Goal: Task Accomplishment & Management: Manage account settings

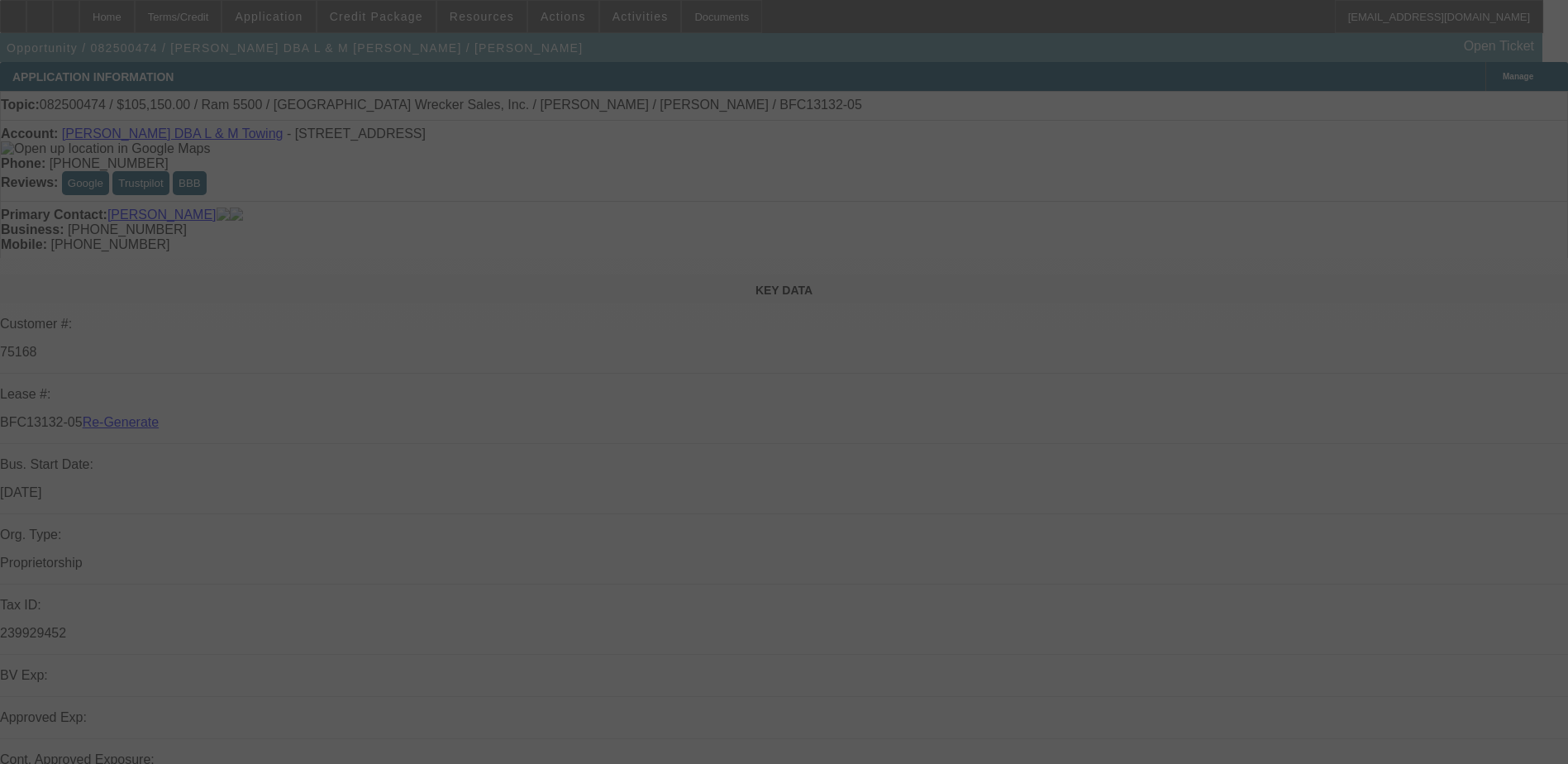
select select "4"
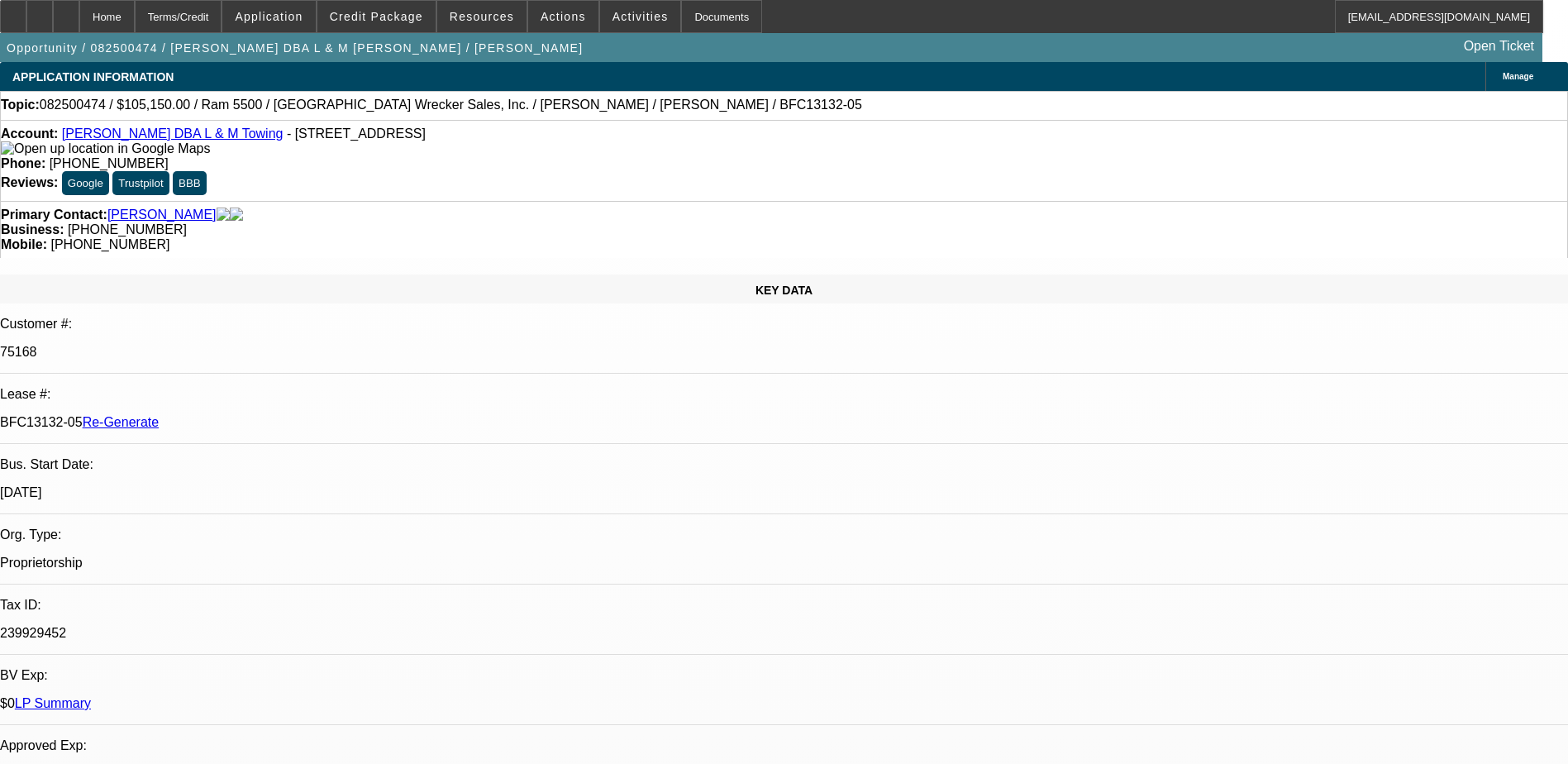
select select "0"
select select "3"
select select "0"
select select "6"
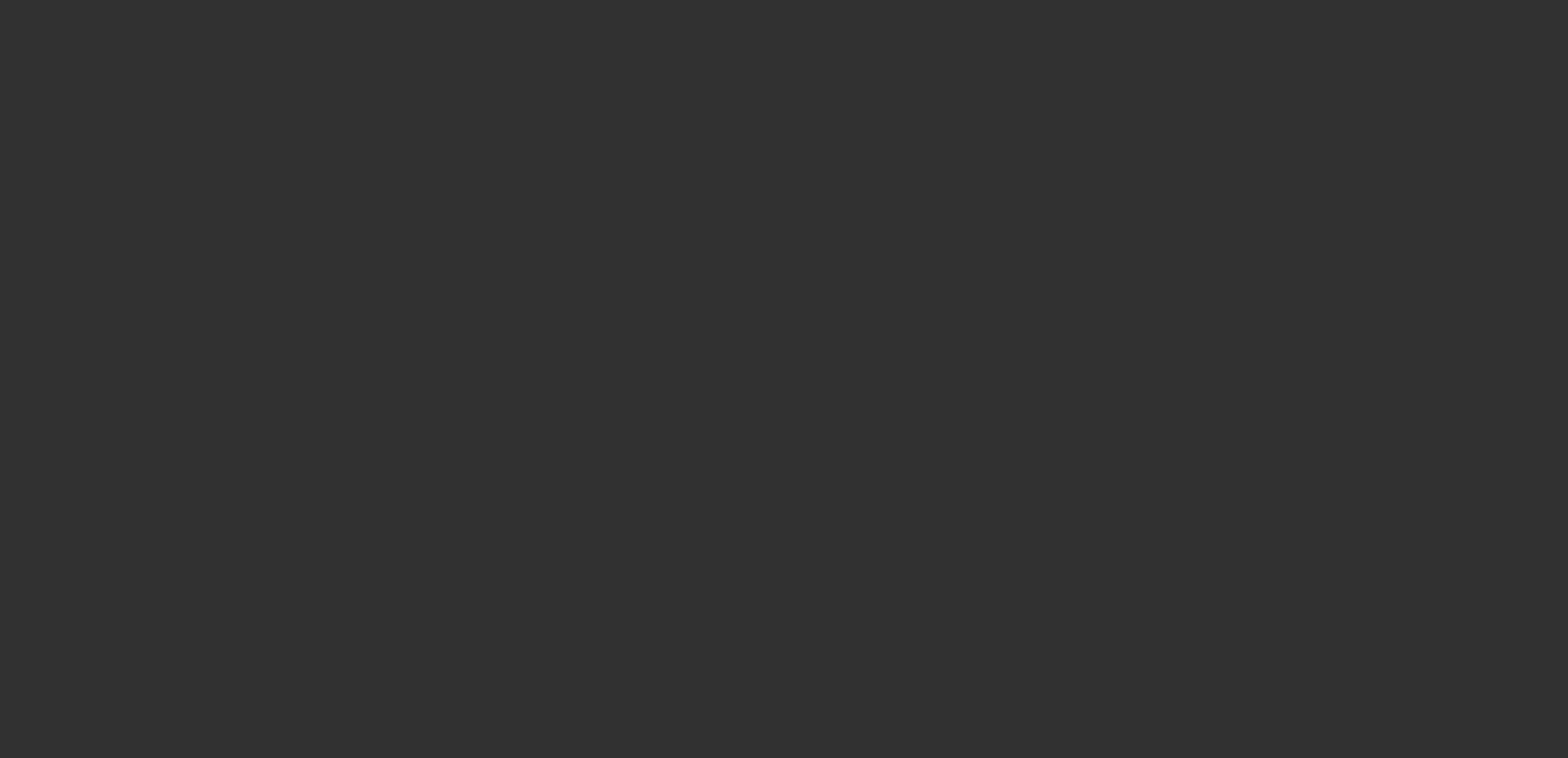
select select "3"
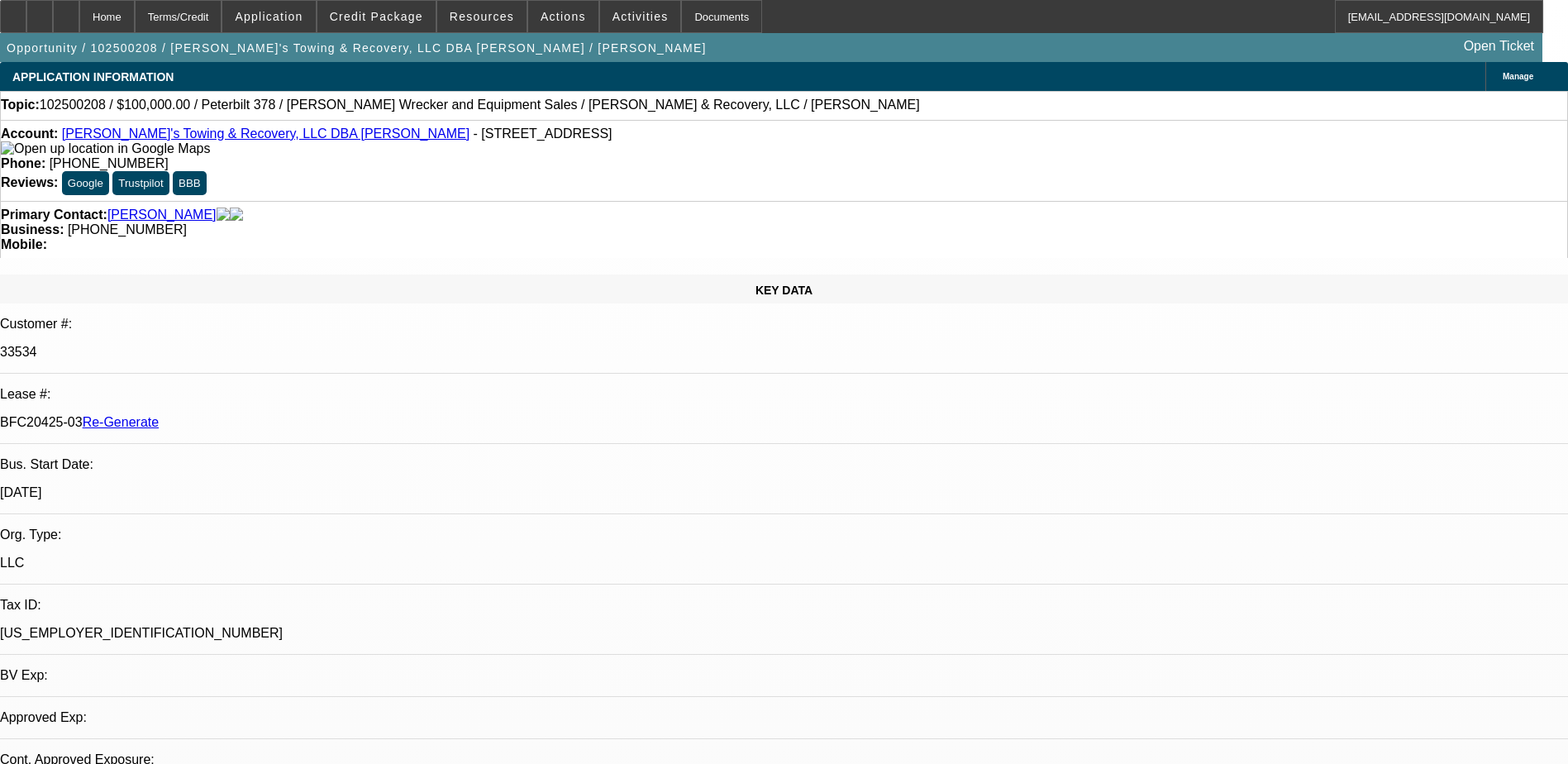
select select "0.2"
select select "2"
select select "0"
select select "1"
select select "2"
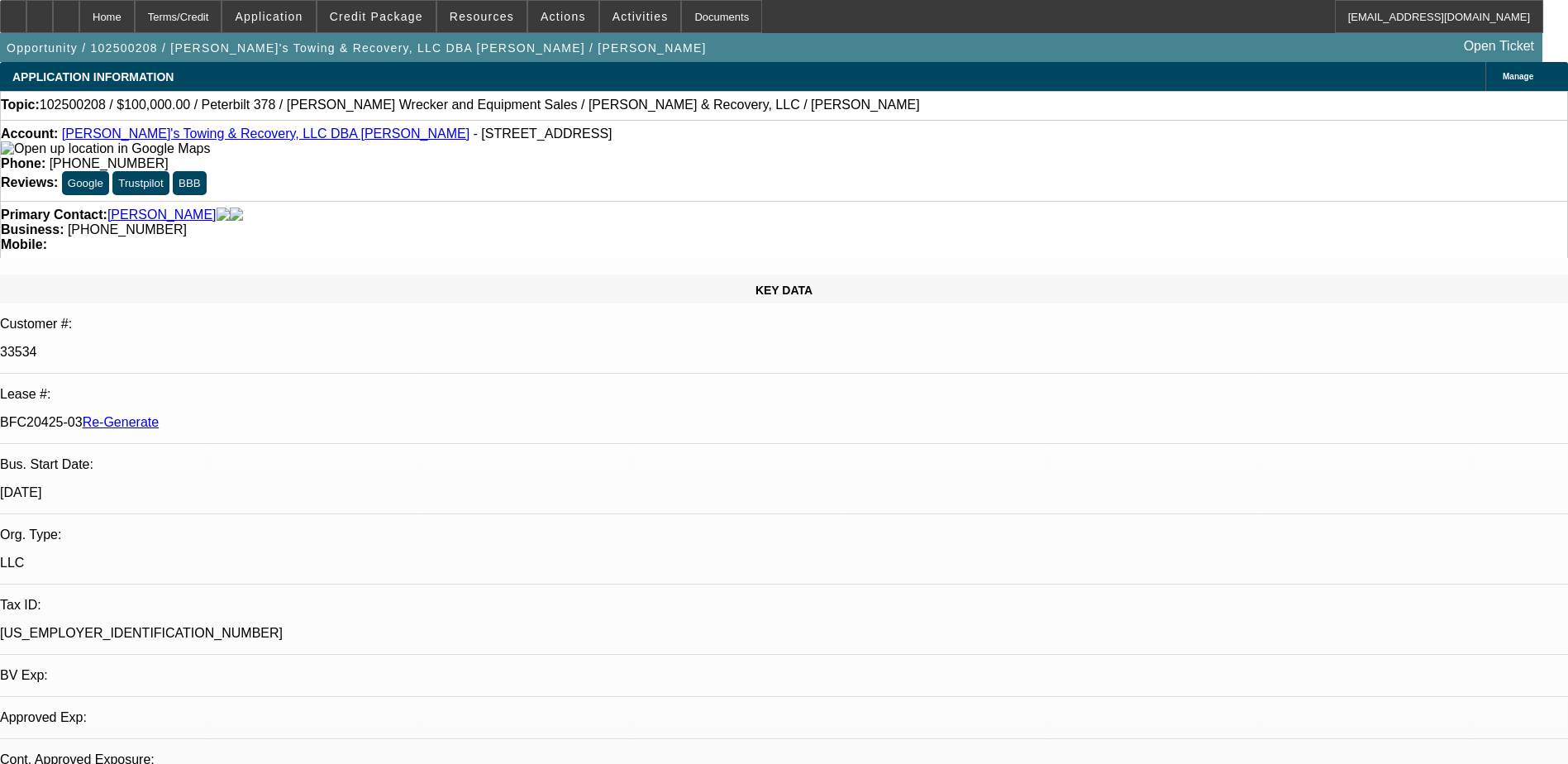
select select "6"
click at [621, 21] on span "Activities" at bounding box center [640, 16] width 57 height 13
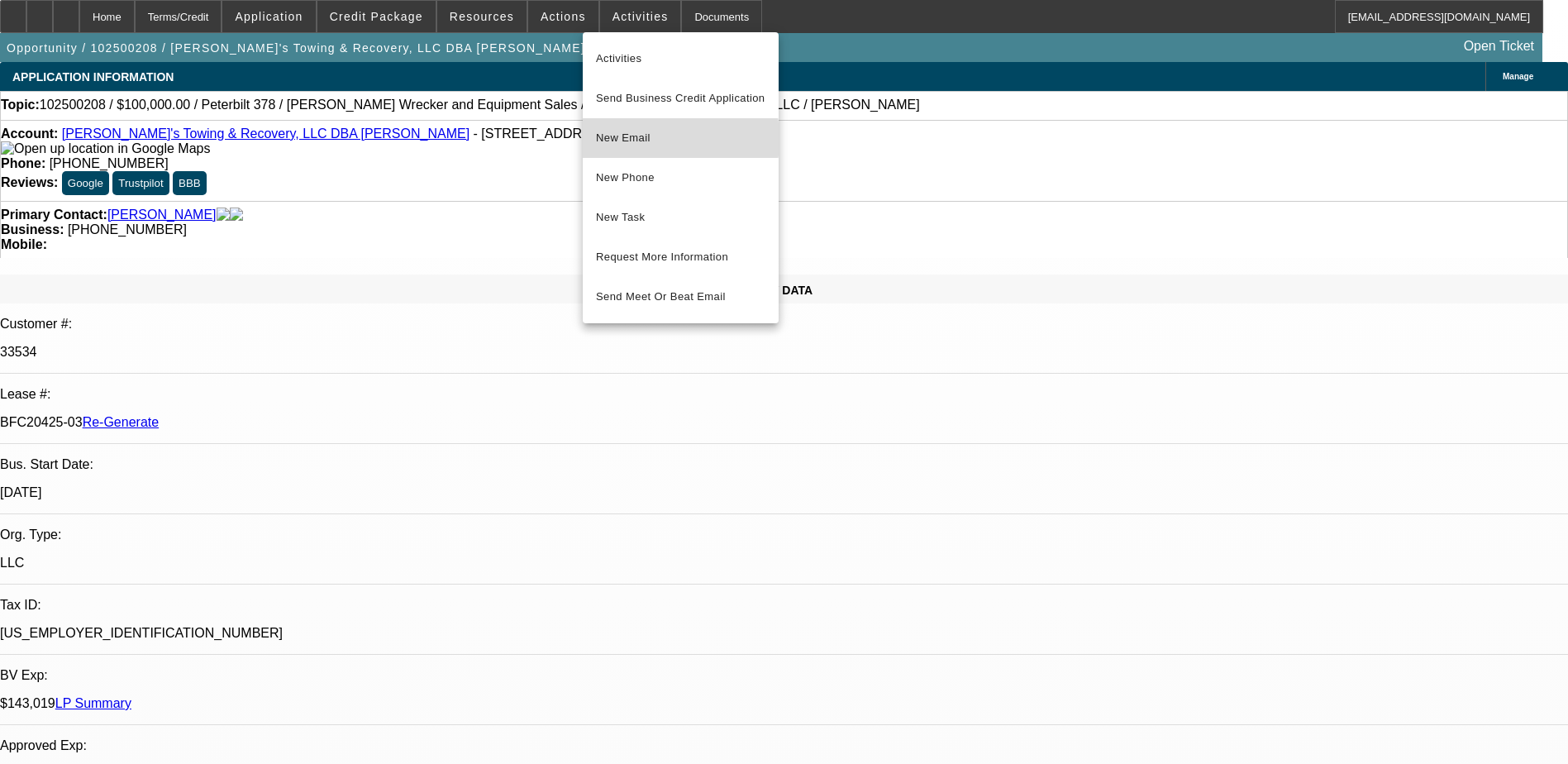
click at [626, 138] on span "New Email" at bounding box center [681, 138] width 169 height 20
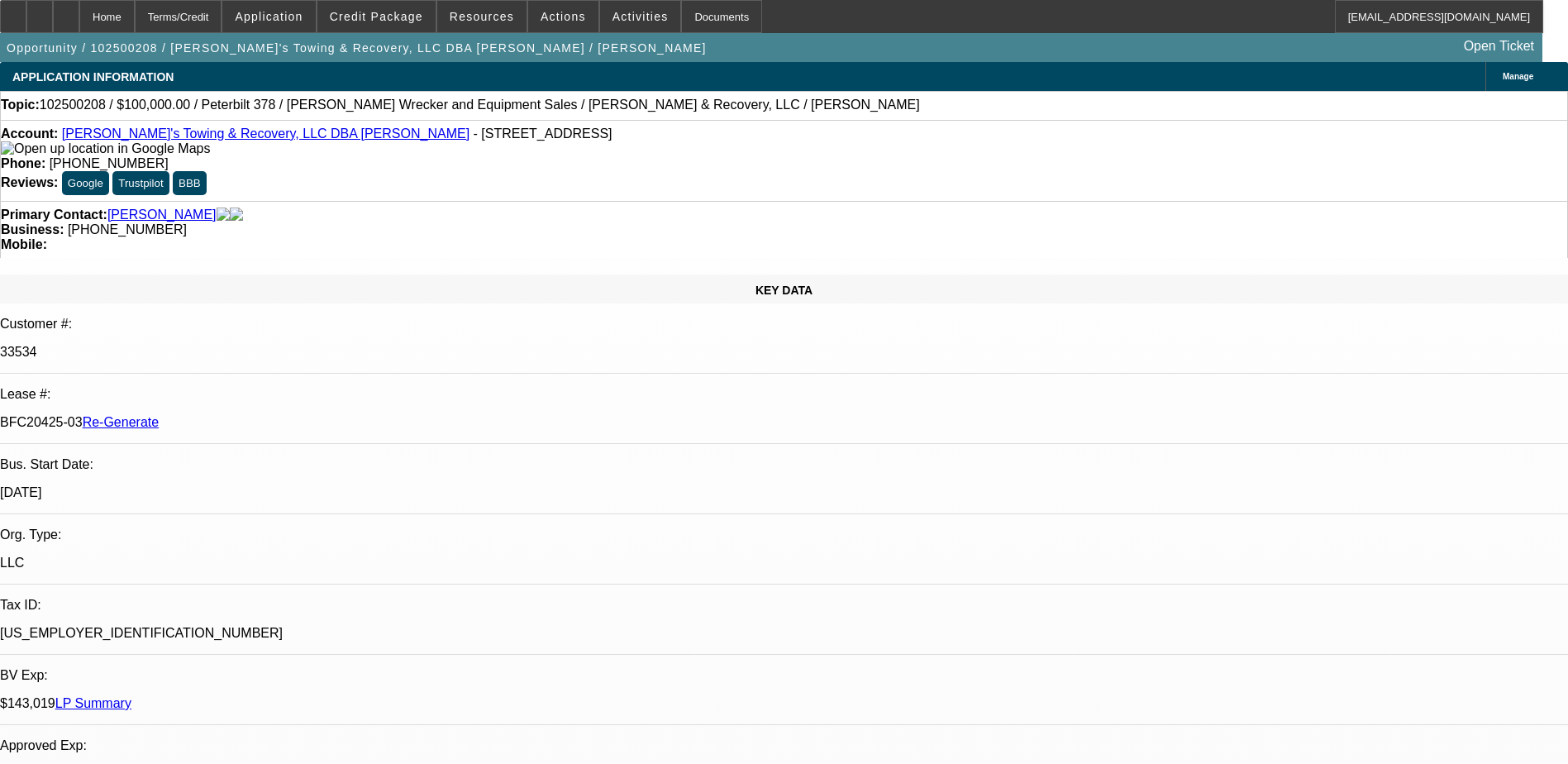
drag, startPoint x: 227, startPoint y: 290, endPoint x: 262, endPoint y: 289, distance: 35.0
click at [262, 415] on div "BFC20425-03 Re-Generate" at bounding box center [784, 422] width 1568 height 15
copy p "BFC20425-03"
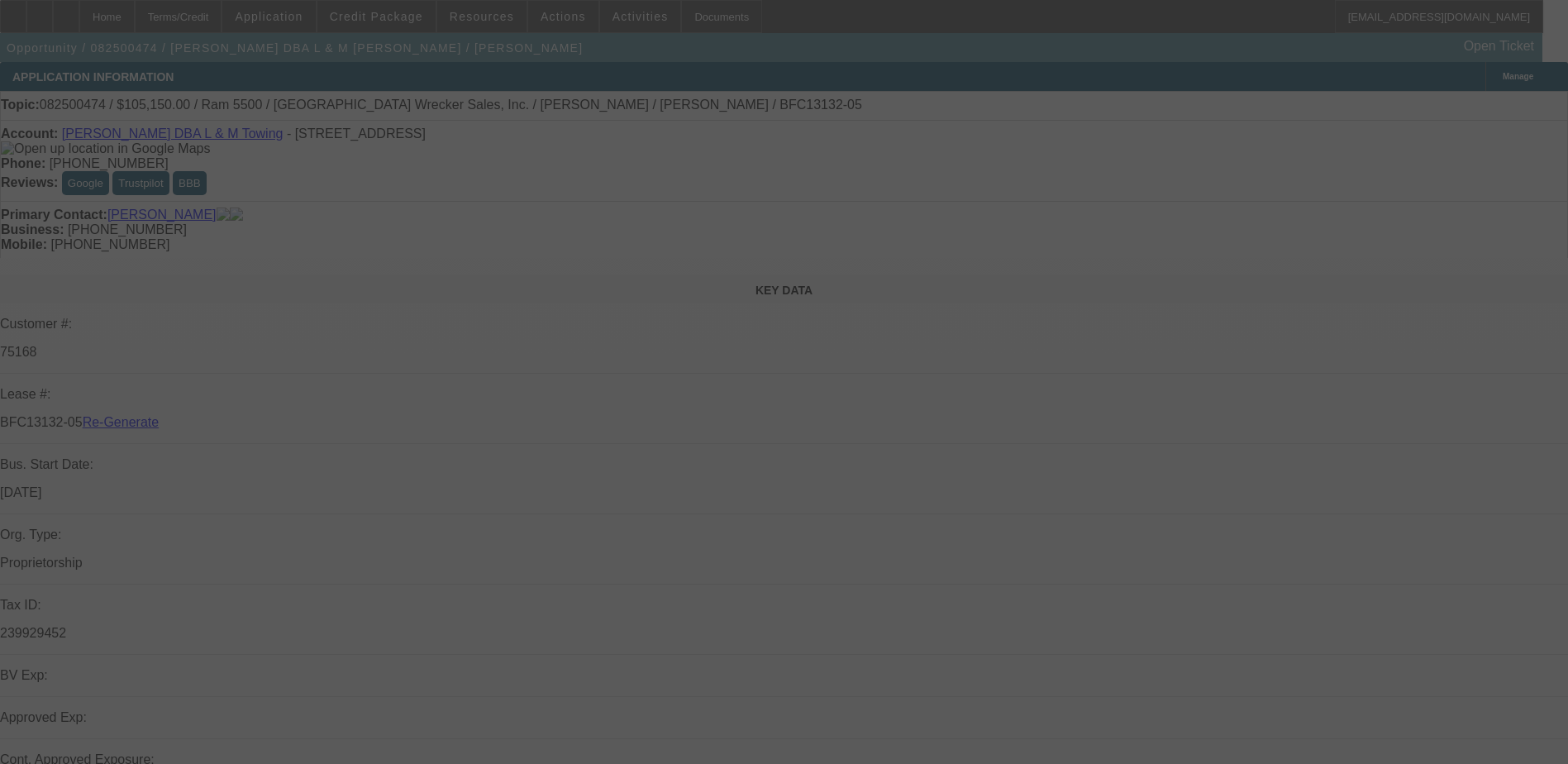
select select "4"
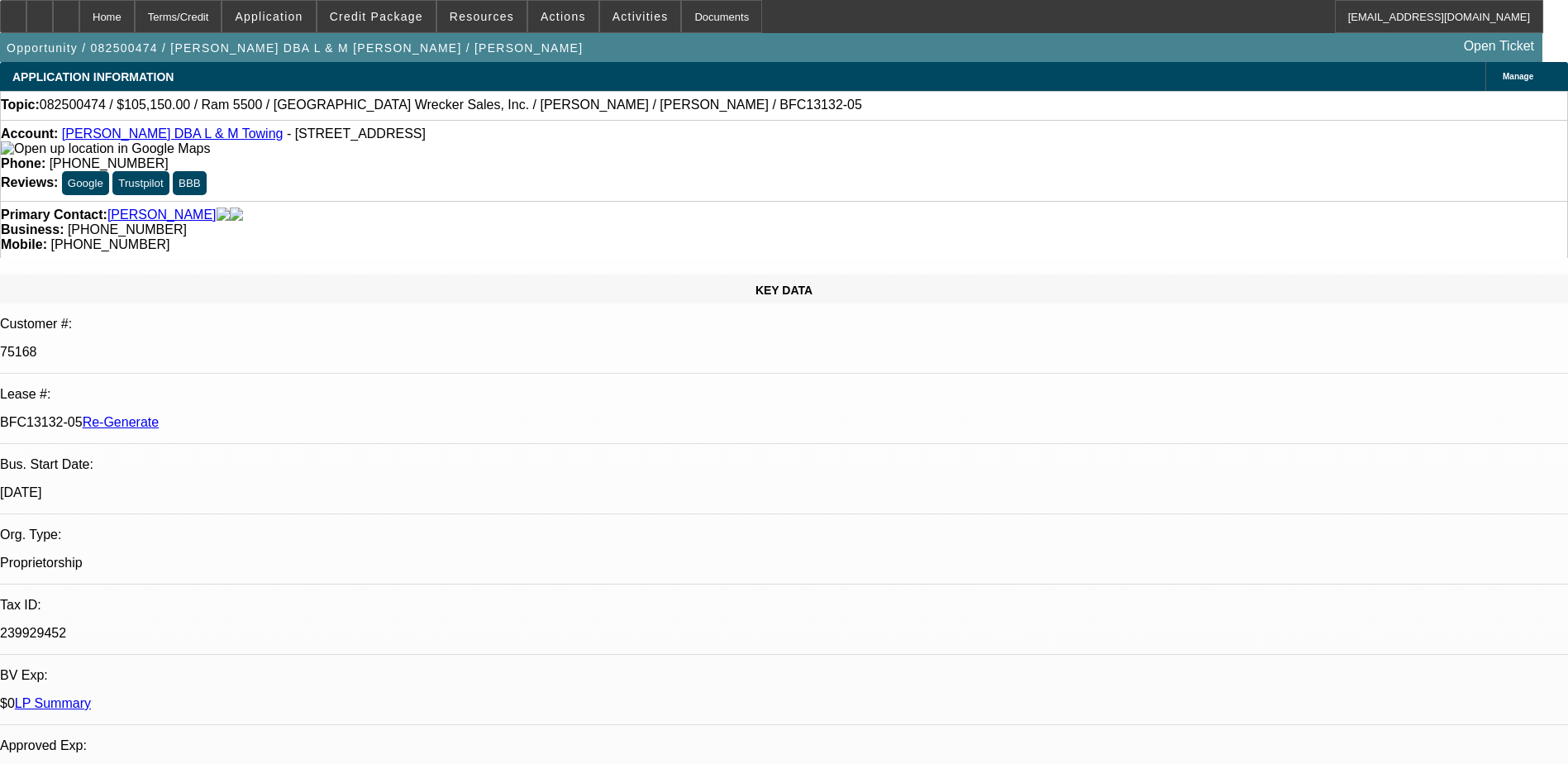
select select "0"
select select "1"
select select "3"
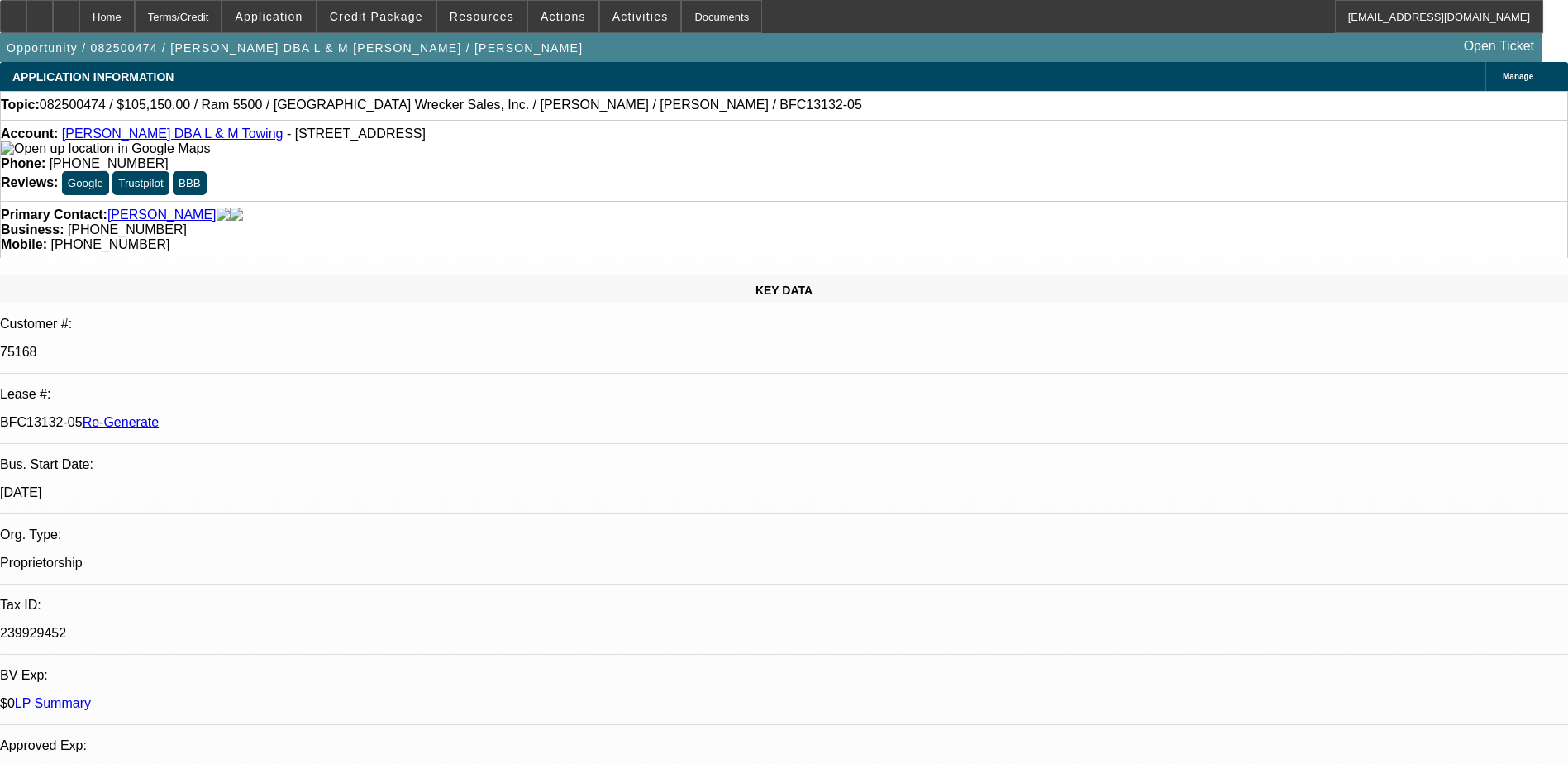
select select "6"
drag, startPoint x: 923, startPoint y: 182, endPoint x: 853, endPoint y: 182, distance: 70.0
click at [853, 237] on div "Mobile: (252) 326-4100" at bounding box center [784, 244] width 1566 height 15
drag, startPoint x: 666, startPoint y: 186, endPoint x: 596, endPoint y: 185, distance: 70.0
click at [596, 222] on div "Business: (252) 541-1132" at bounding box center [784, 229] width 1566 height 15
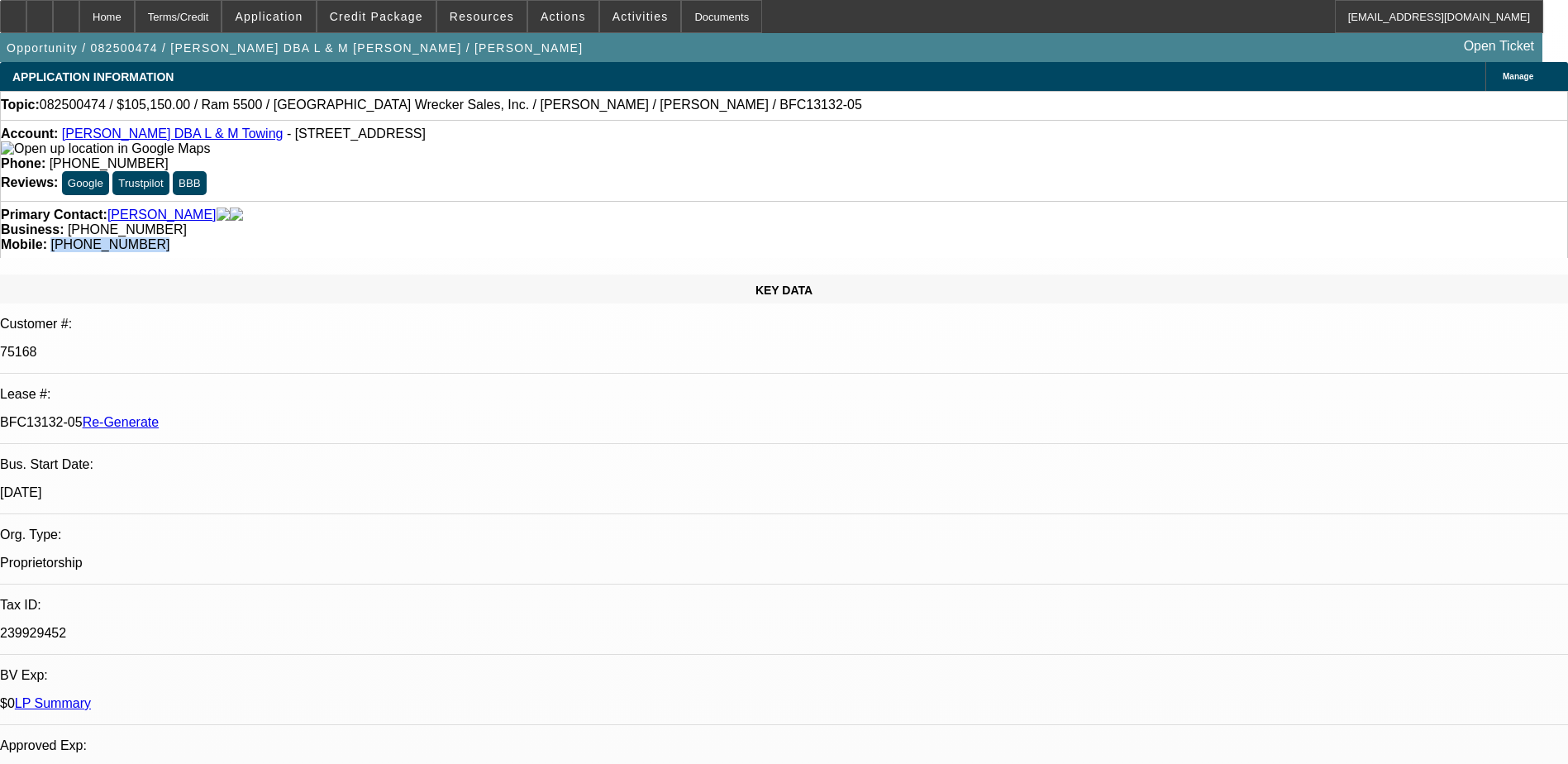
drag, startPoint x: 909, startPoint y: 185, endPoint x: 830, endPoint y: 200, distance: 80.4
click at [830, 200] on div "Primary Contact: Jones, Levi Business: (252) 541-1132 Mobile: (252) 326-4100" at bounding box center [784, 228] width 1568 height 57
copy span "(252) 326-4100"
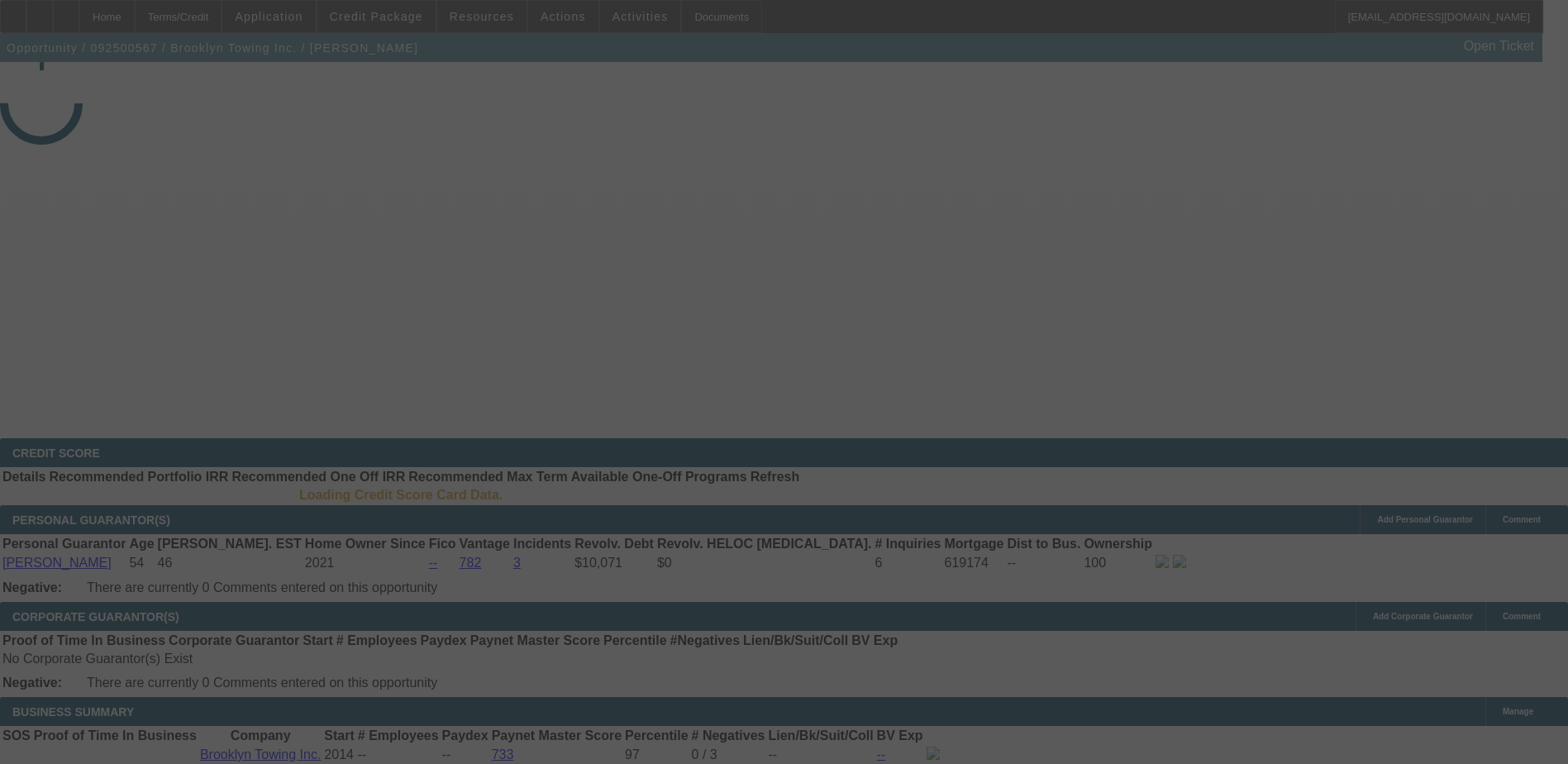
select select "4"
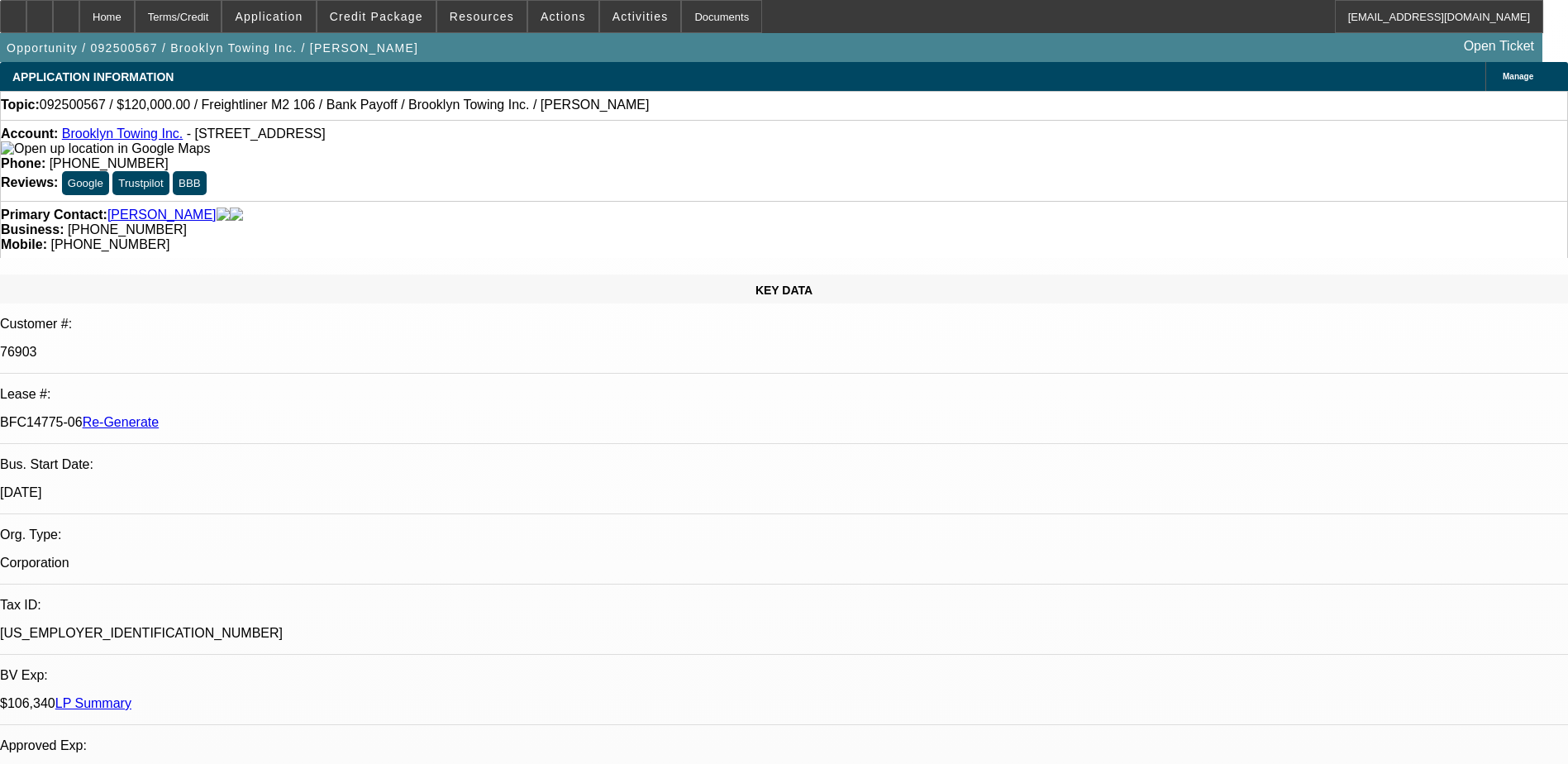
select select "0"
select select "1"
select select "2"
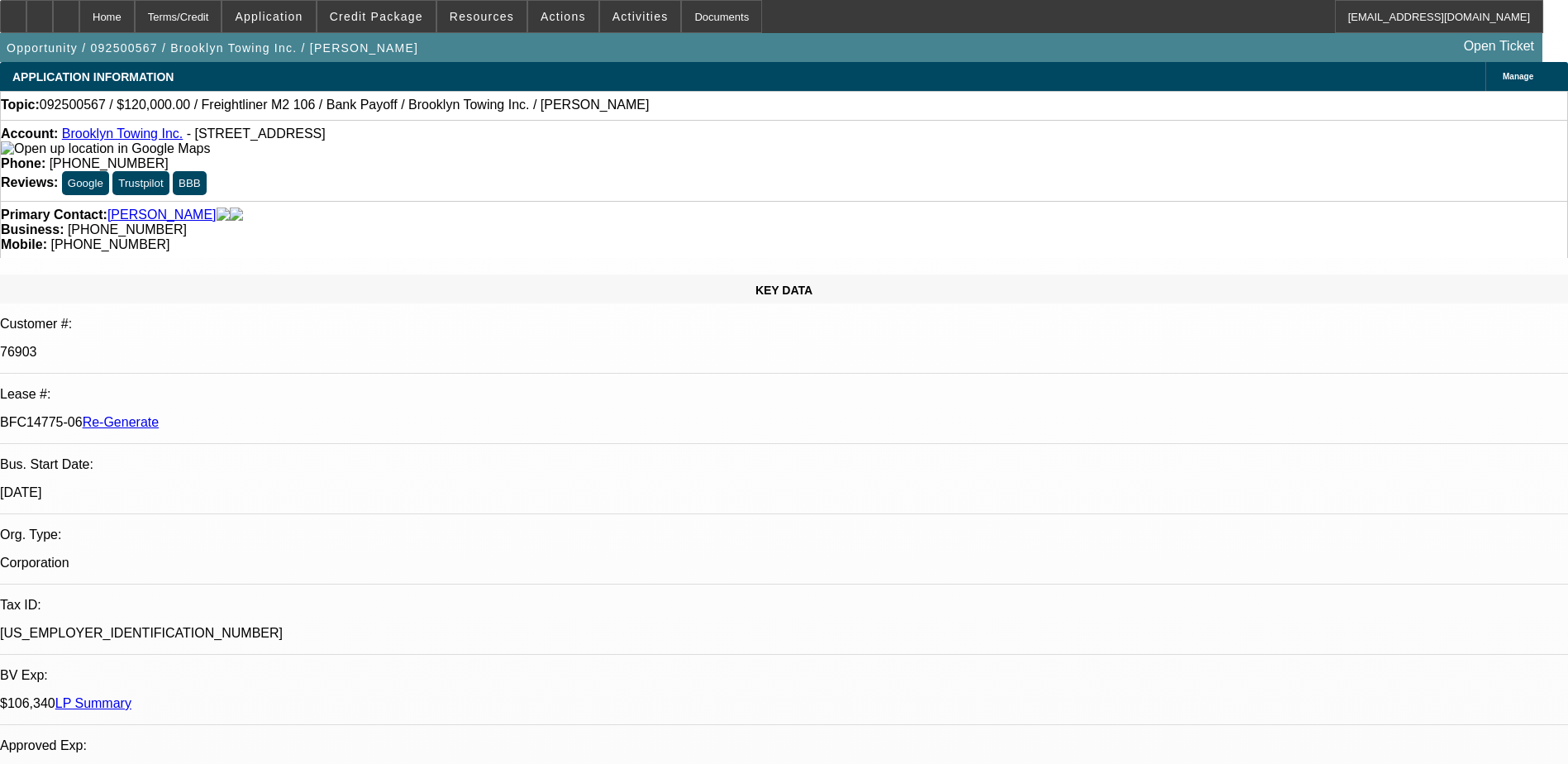
select select "6"
click at [211, 18] on div "Terms/Credit" at bounding box center [178, 16] width 87 height 33
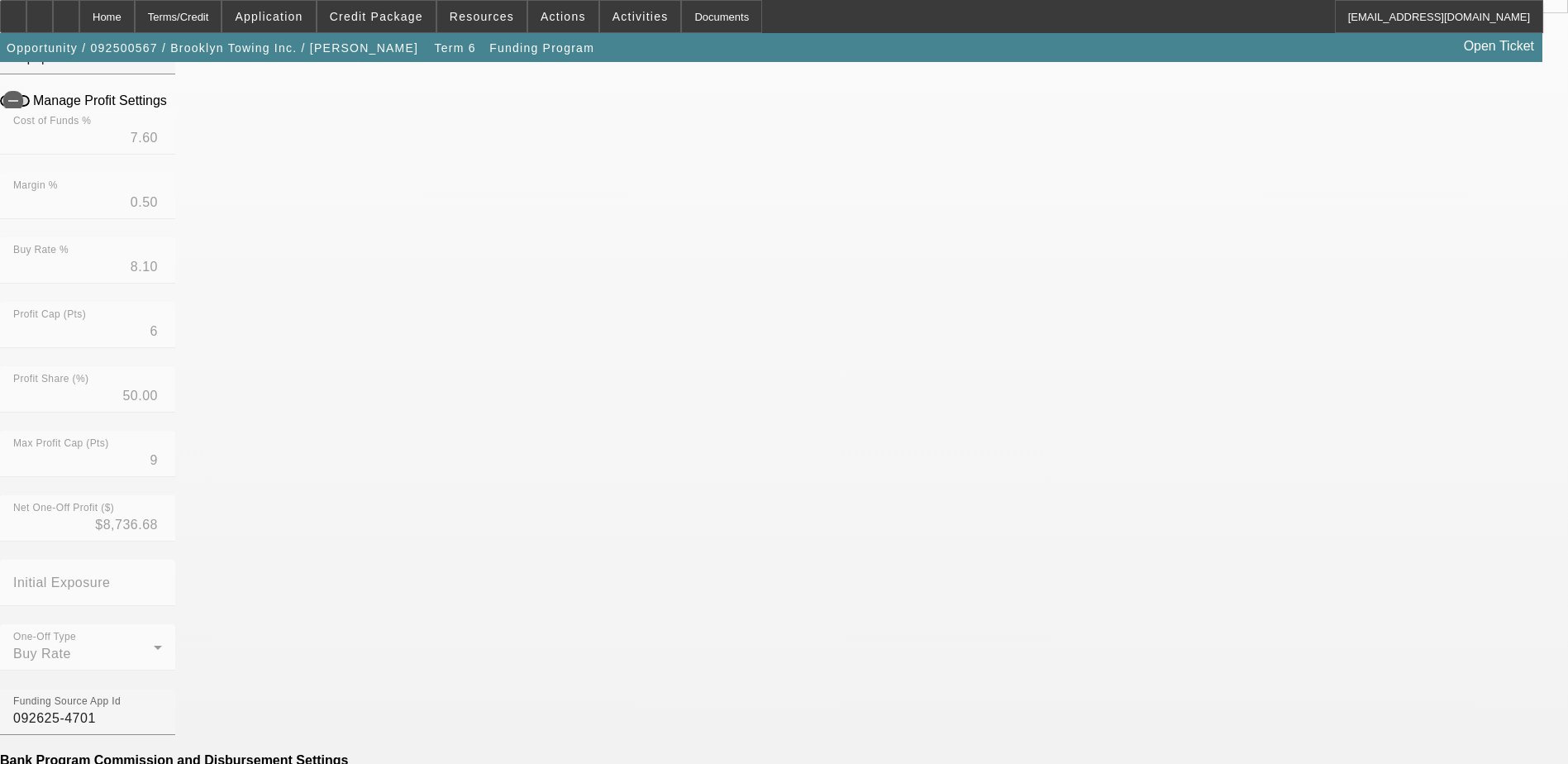
scroll to position [413, 0]
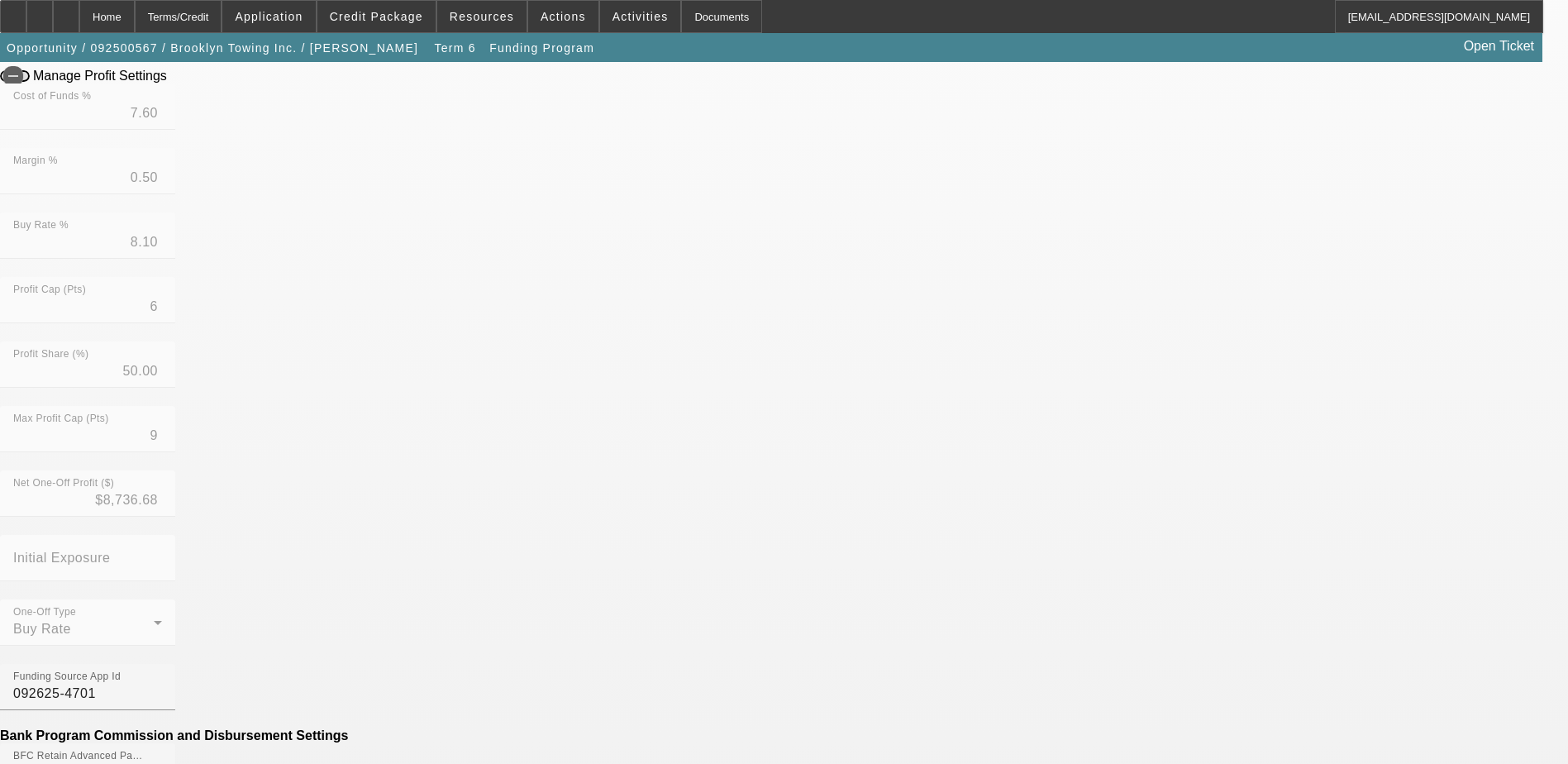
click at [622, 608] on mat-option "No" at bounding box center [664, 596] width 217 height 40
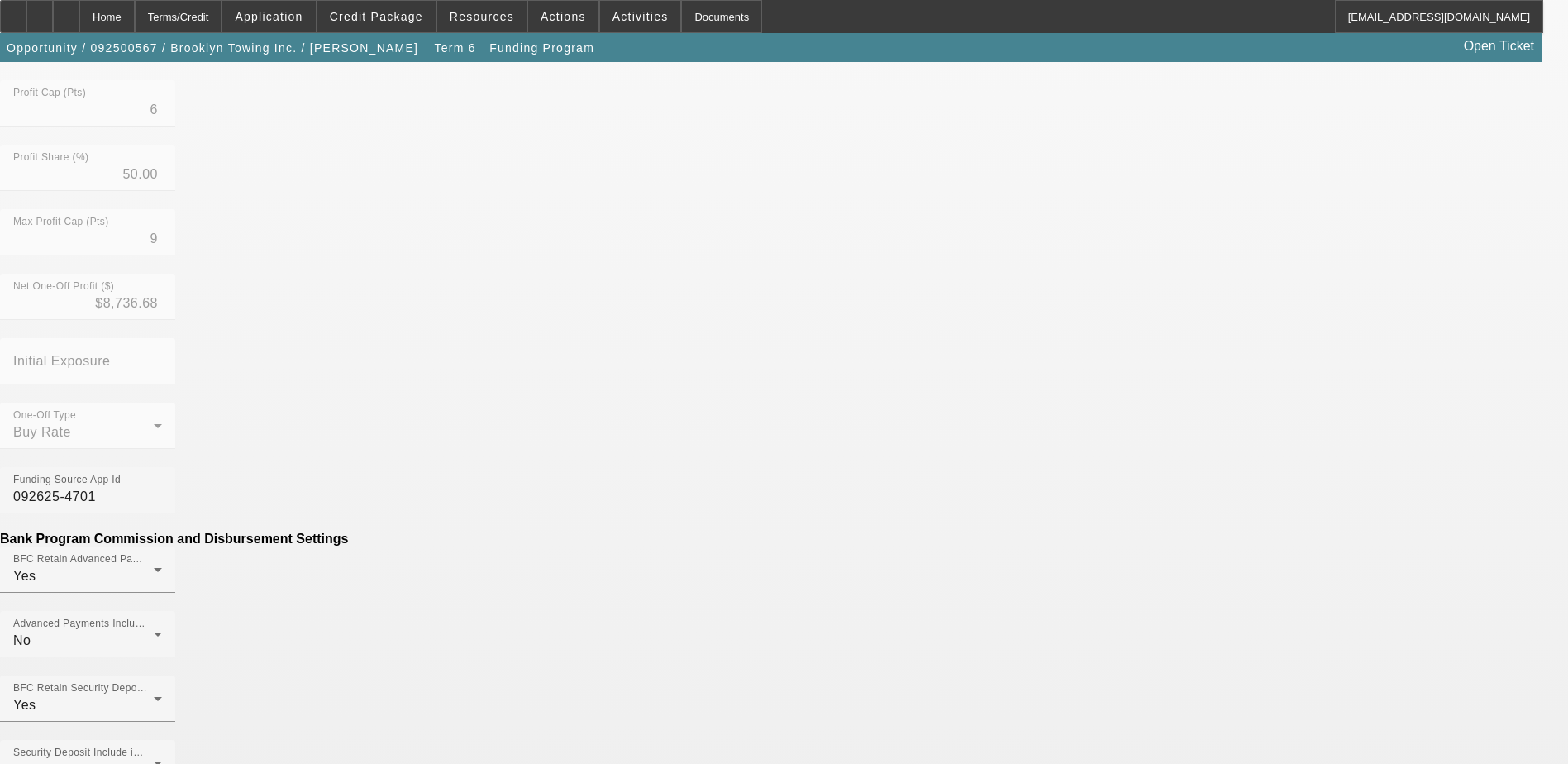
scroll to position [662, 0]
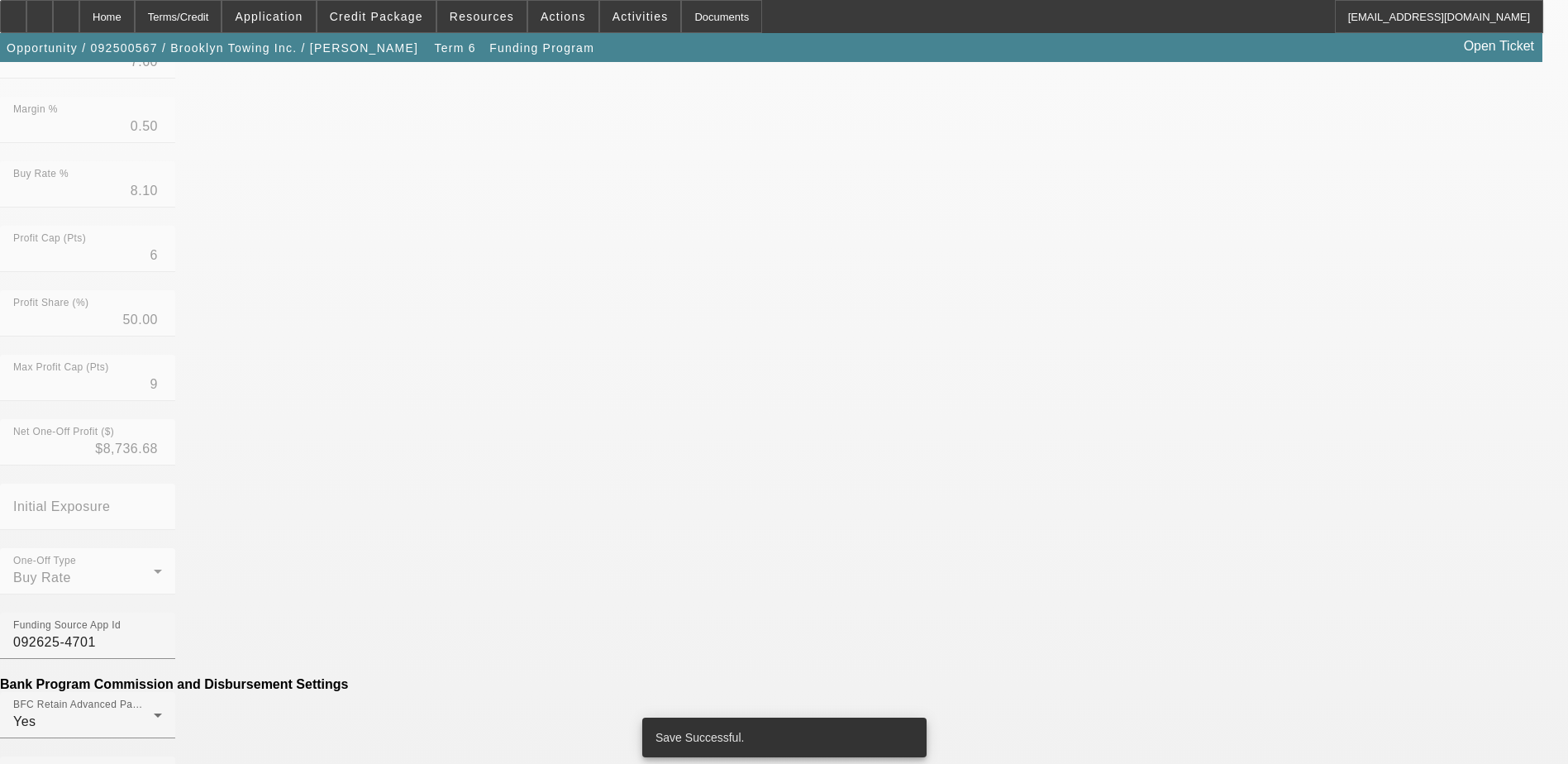
scroll to position [83, 0]
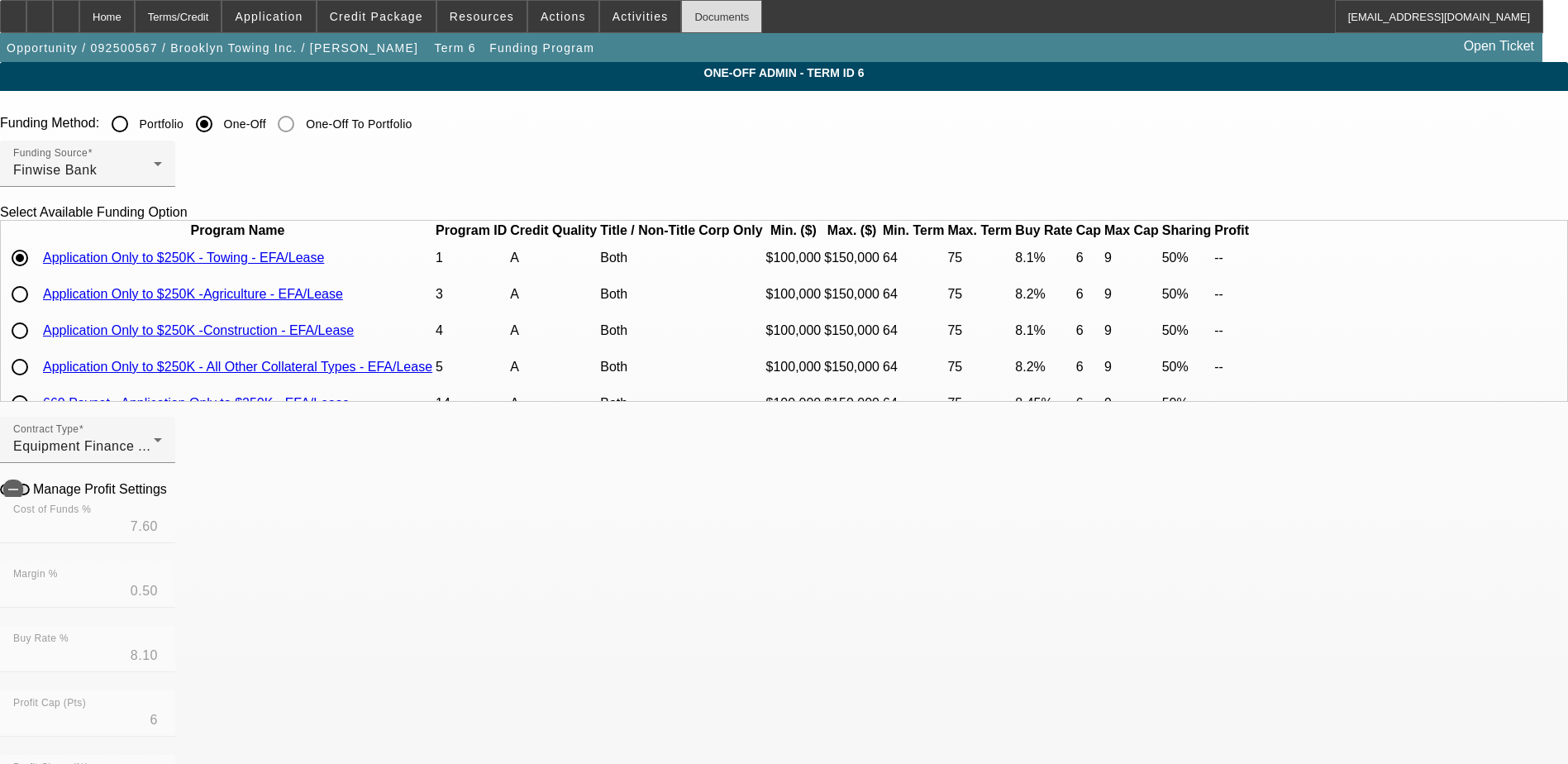
click at [685, 13] on div "Documents" at bounding box center [722, 16] width 81 height 33
click at [79, 15] on div at bounding box center [66, 16] width 26 height 33
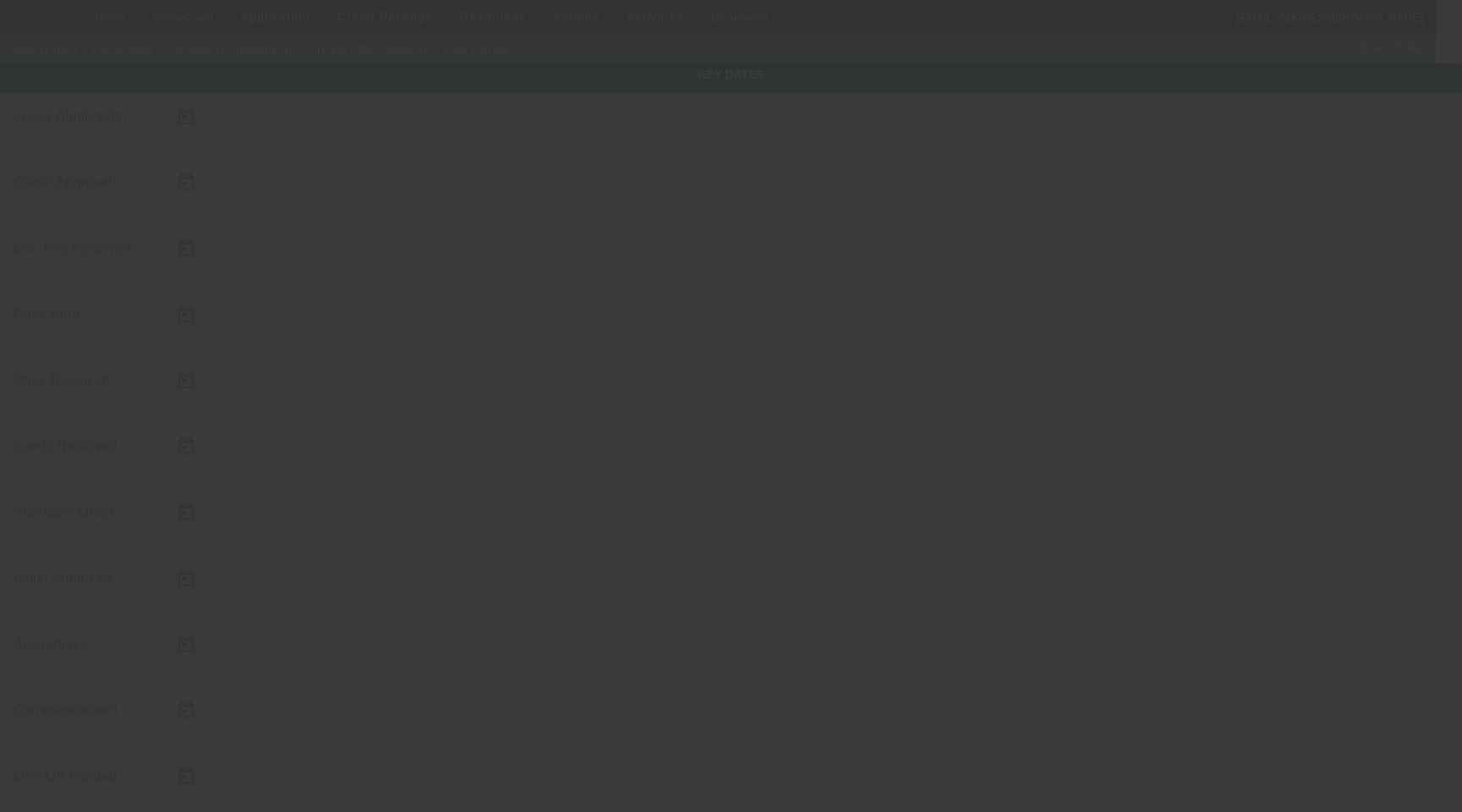
type input "[DATE]"
type input "10/1/2025"
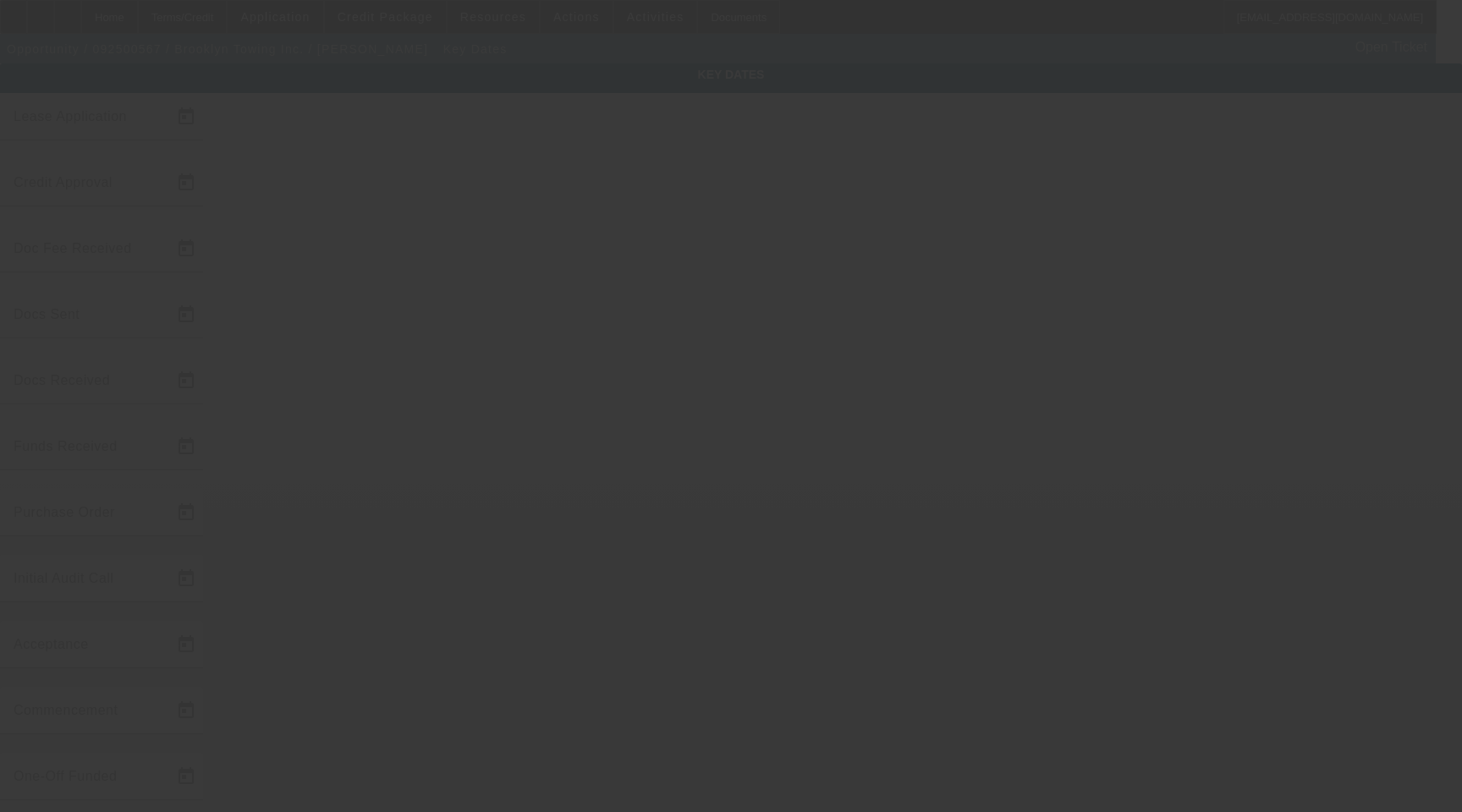
type input "10/1/2025"
type input "10/3/2025"
type input "10/15/2025"
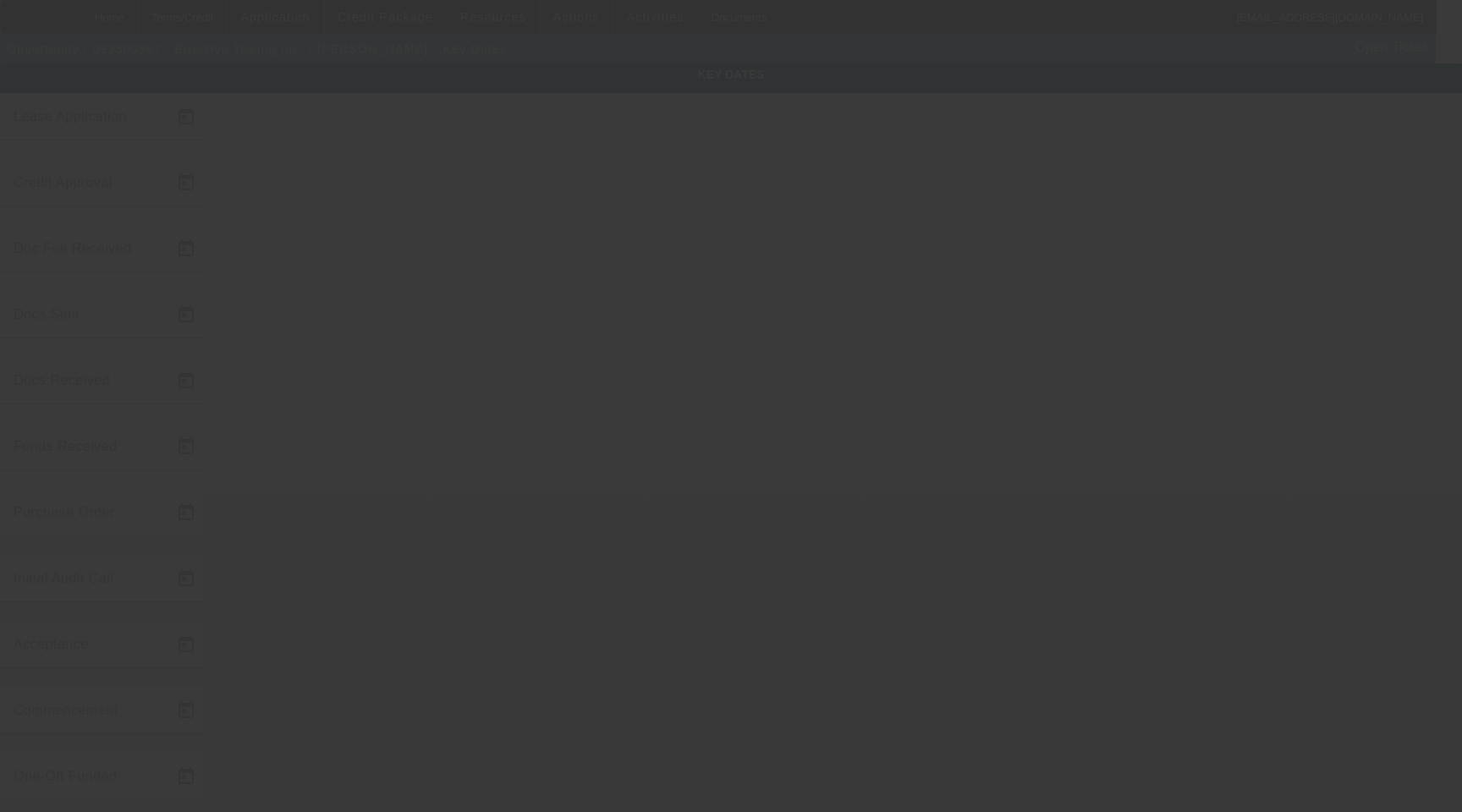
type input "11/15/2025"
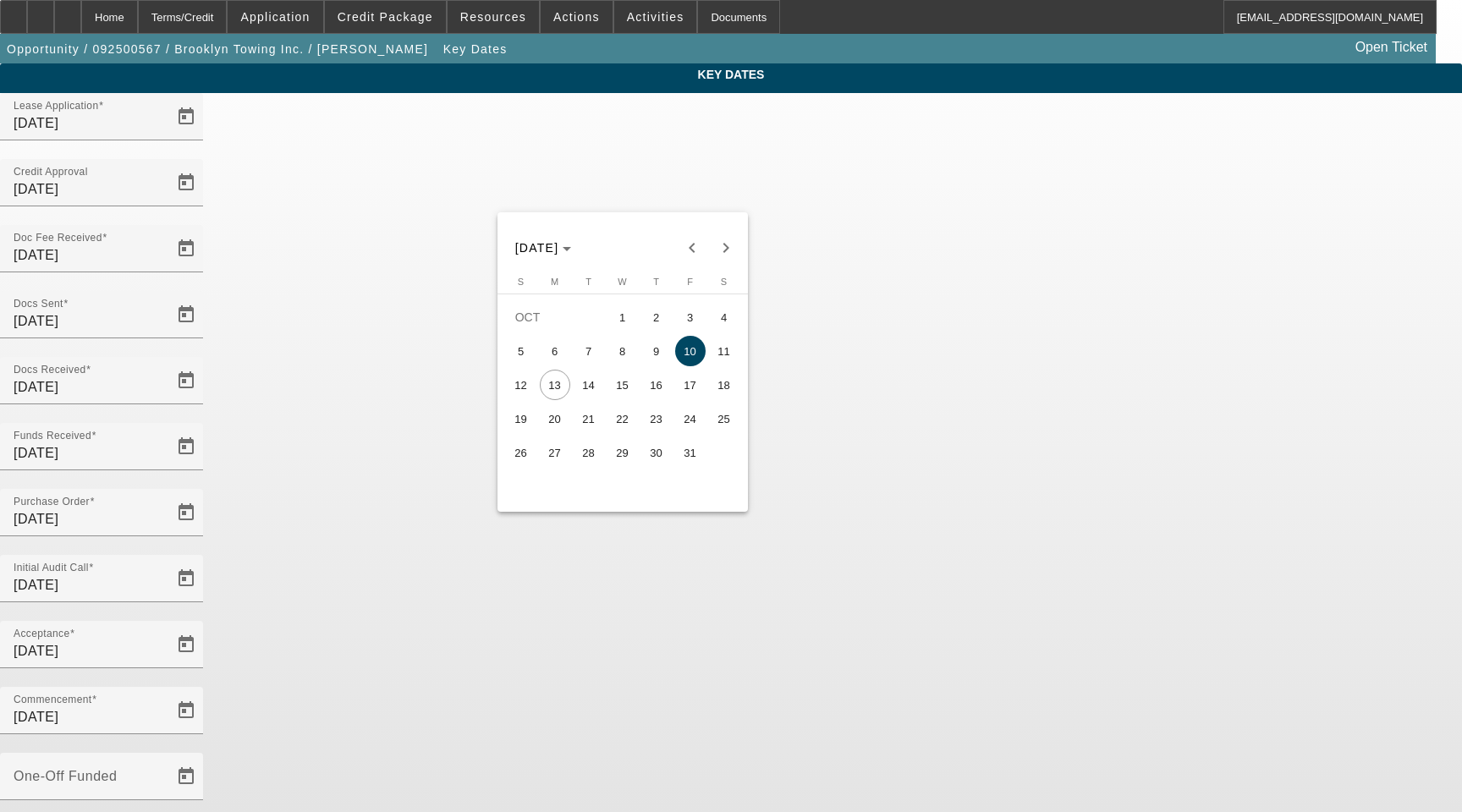
click at [621, 398] on span "15" at bounding box center [622, 384] width 30 height 30
type input "10/15/2025"
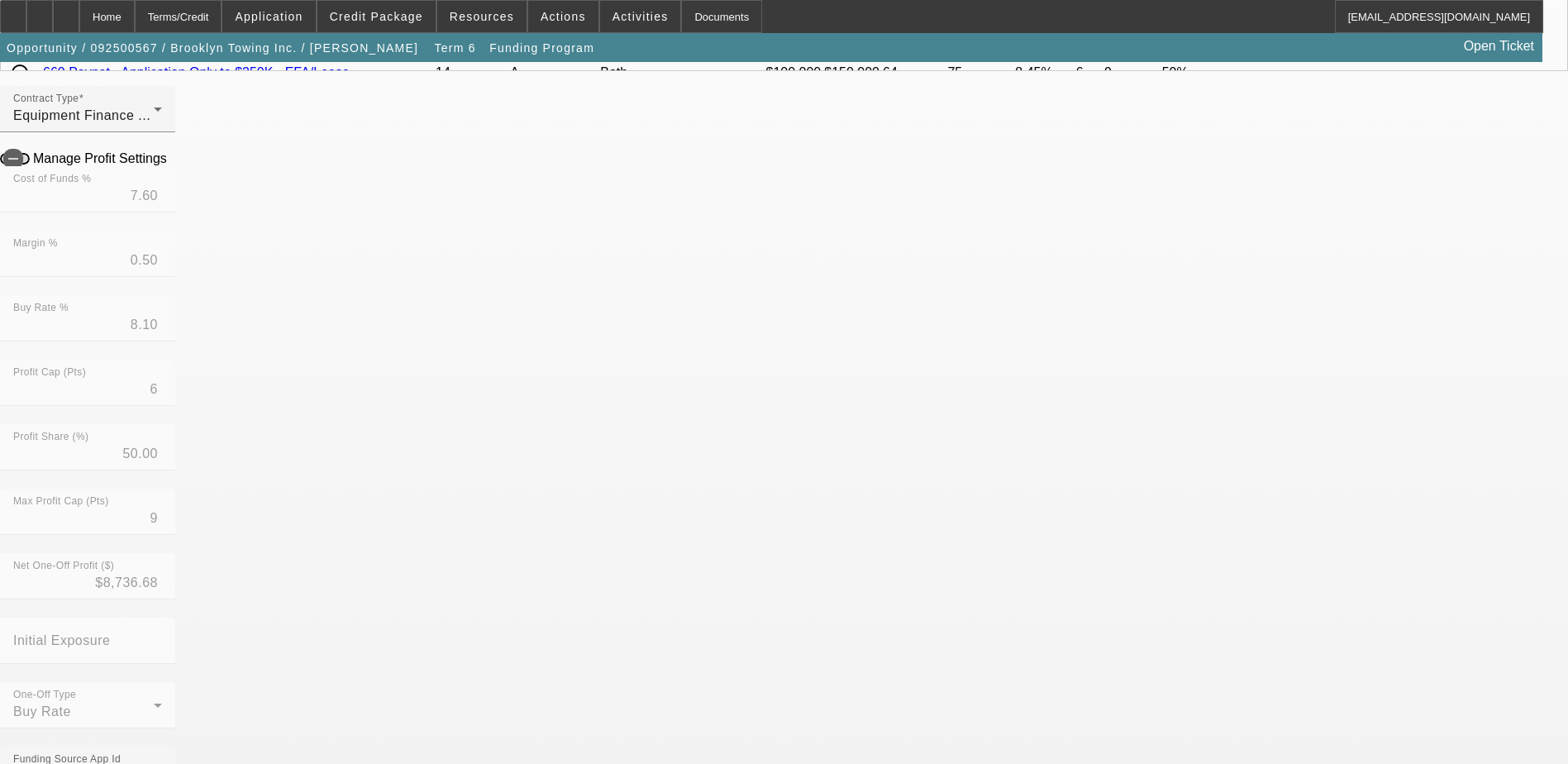
scroll to position [457, 0]
